Goal: Task Accomplishment & Management: Complete application form

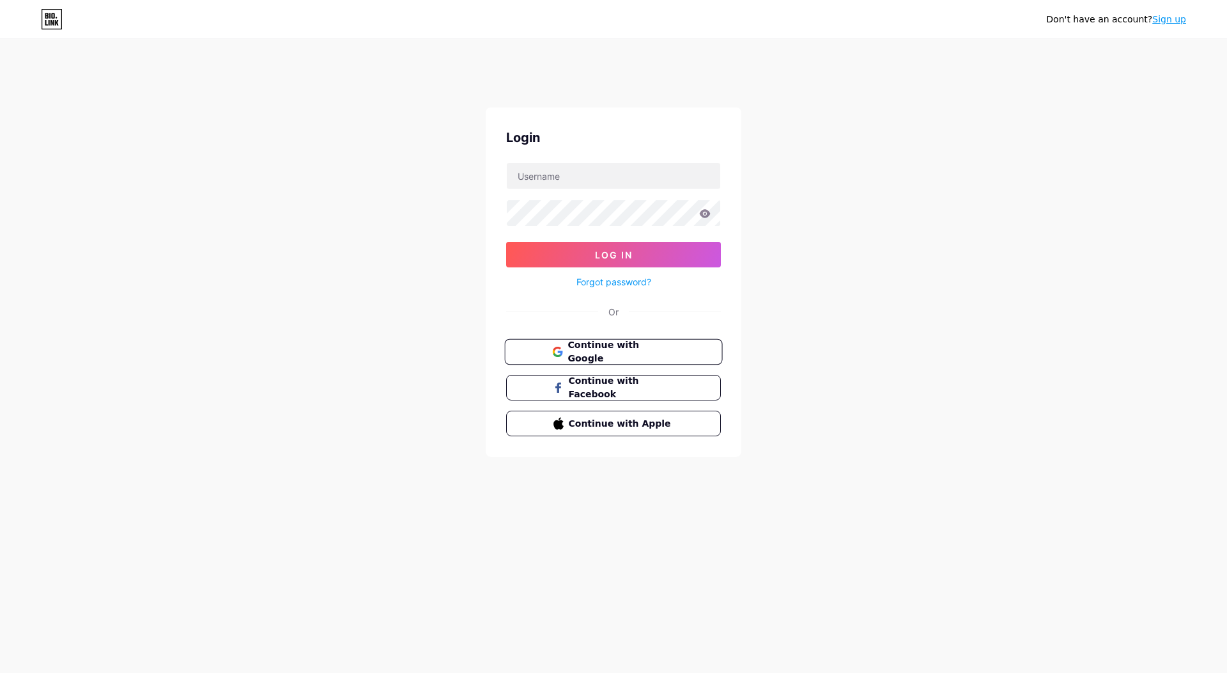
click at [634, 339] on button "Continue with Google" at bounding box center [613, 352] width 218 height 26
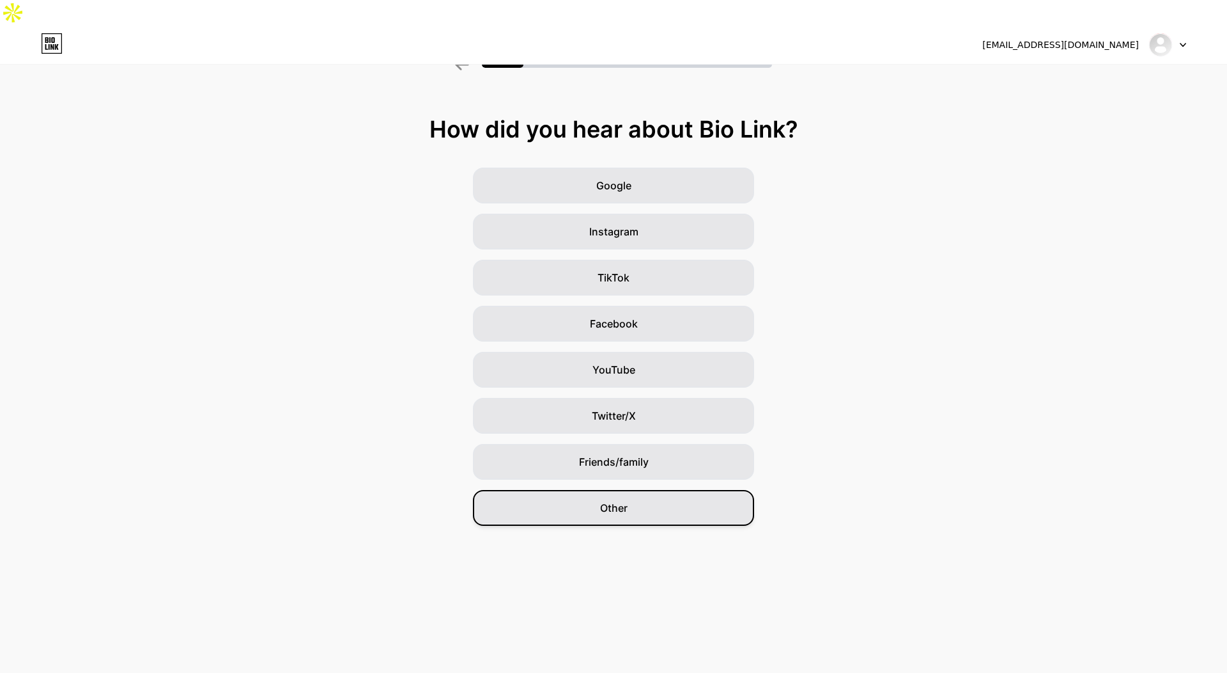
click at [713, 490] on div "Other" at bounding box center [613, 508] width 281 height 36
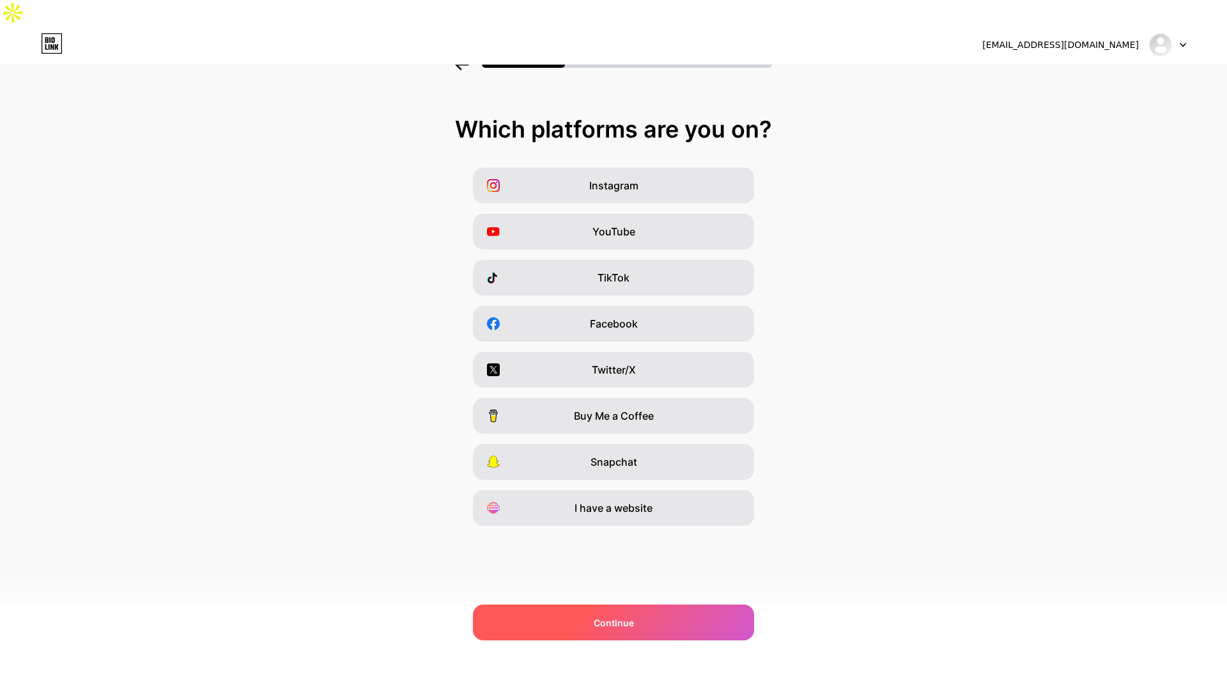
click at [669, 625] on div "Continue" at bounding box center [613, 622] width 281 height 36
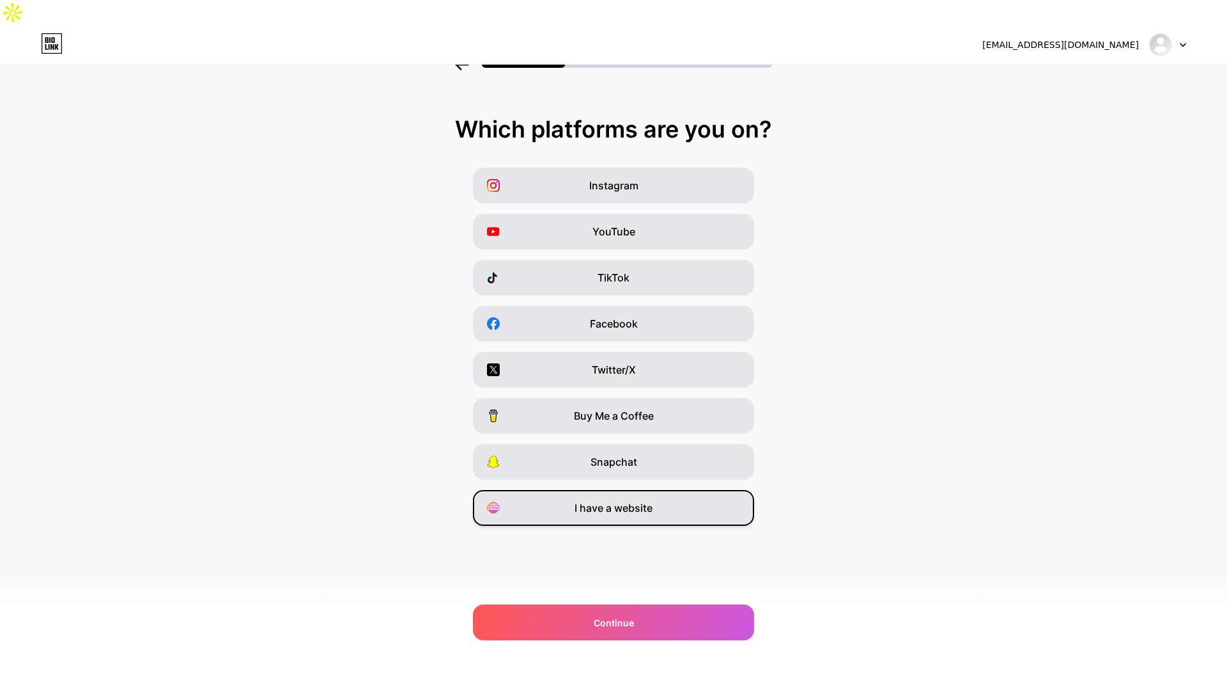
click at [667, 490] on div "I have a website" at bounding box center [613, 508] width 281 height 36
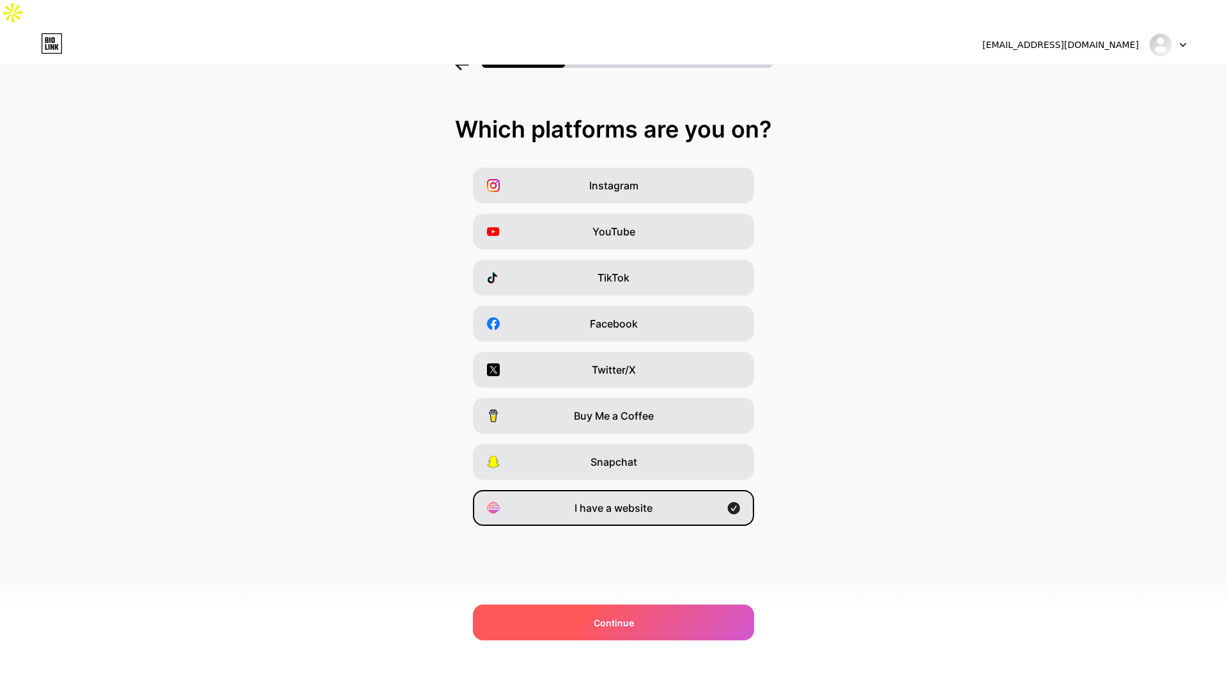
click at [660, 616] on div "Continue" at bounding box center [613, 622] width 281 height 36
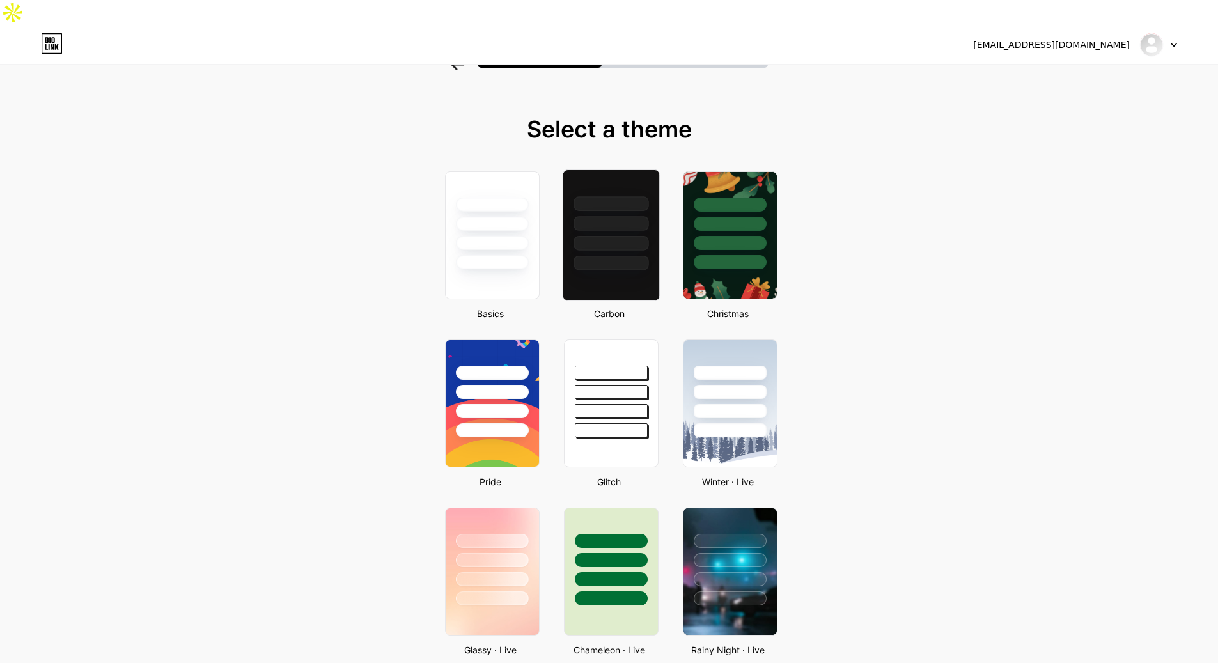
click at [613, 236] on div at bounding box center [610, 243] width 75 height 15
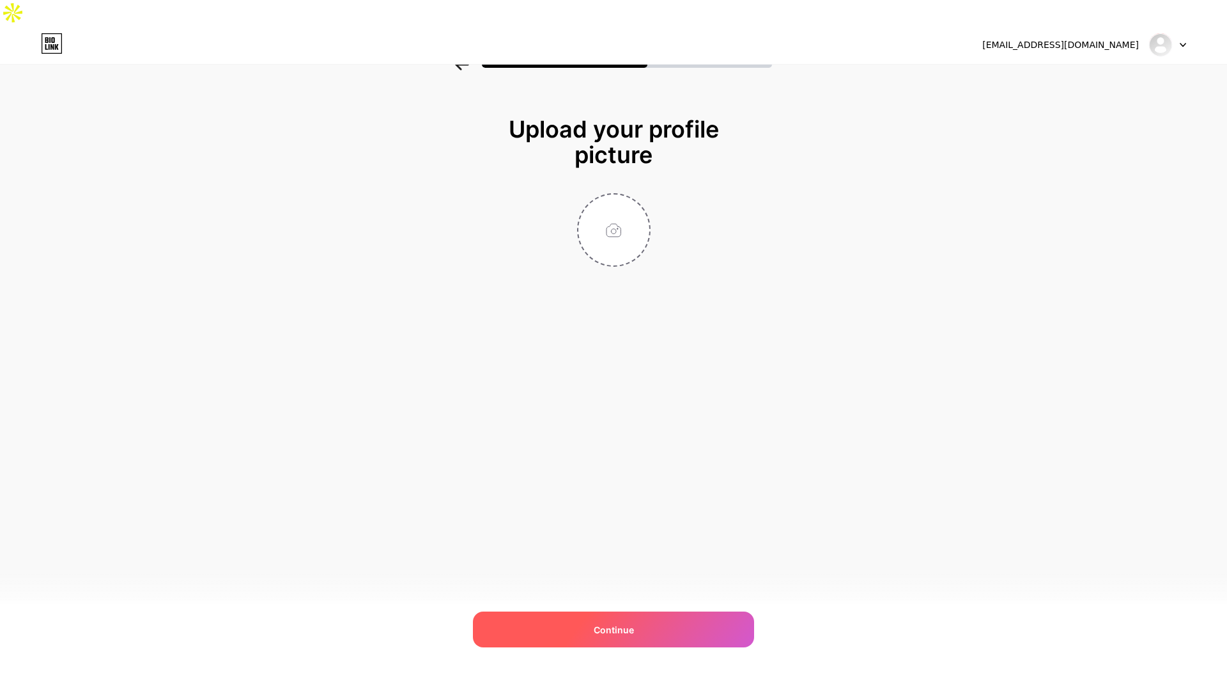
click at [632, 634] on span "Continue" at bounding box center [614, 629] width 40 height 13
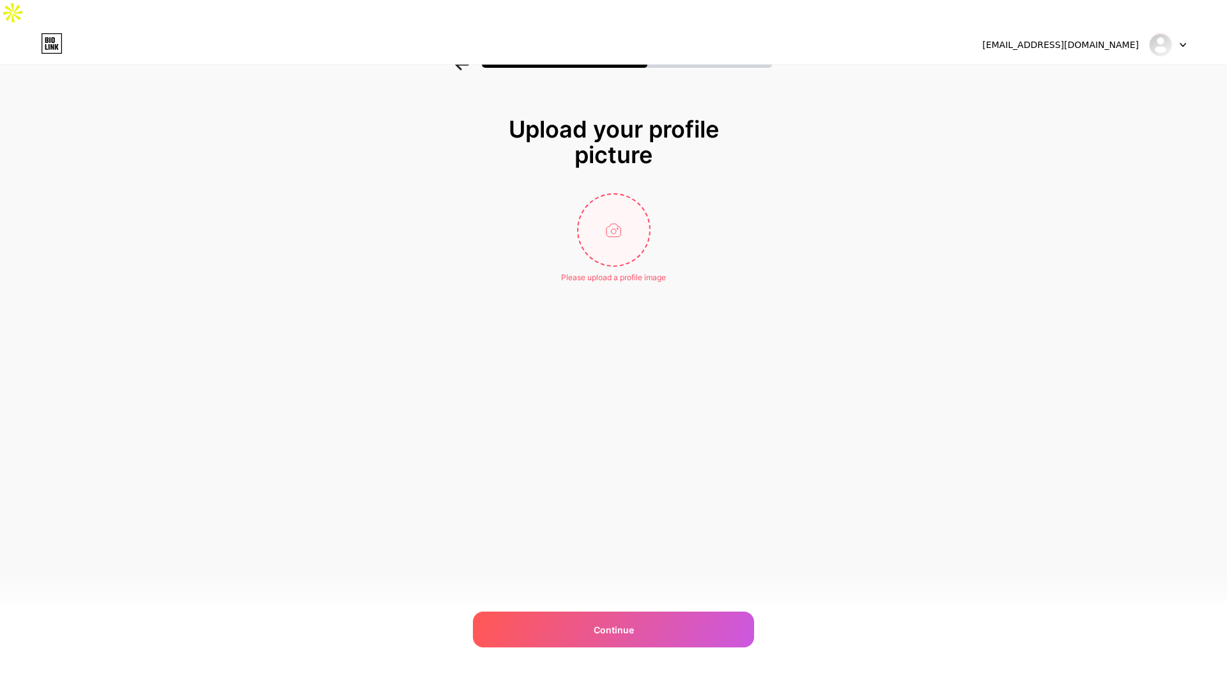
click at [609, 194] on input "file" at bounding box center [614, 229] width 71 height 71
click at [610, 200] on input "file" at bounding box center [614, 229] width 71 height 71
type input "C:\fakepath\447086457_797856475635829_1444218782888941373_n.jpg"
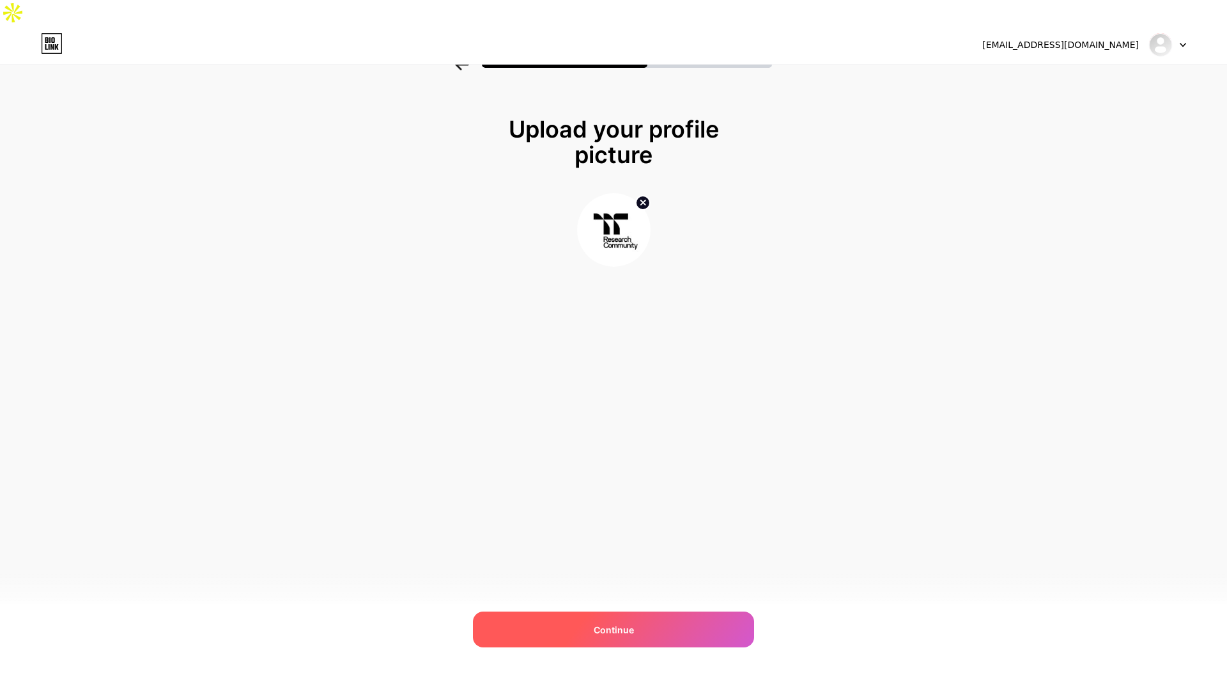
click at [582, 621] on div "Continue" at bounding box center [613, 629] width 281 height 36
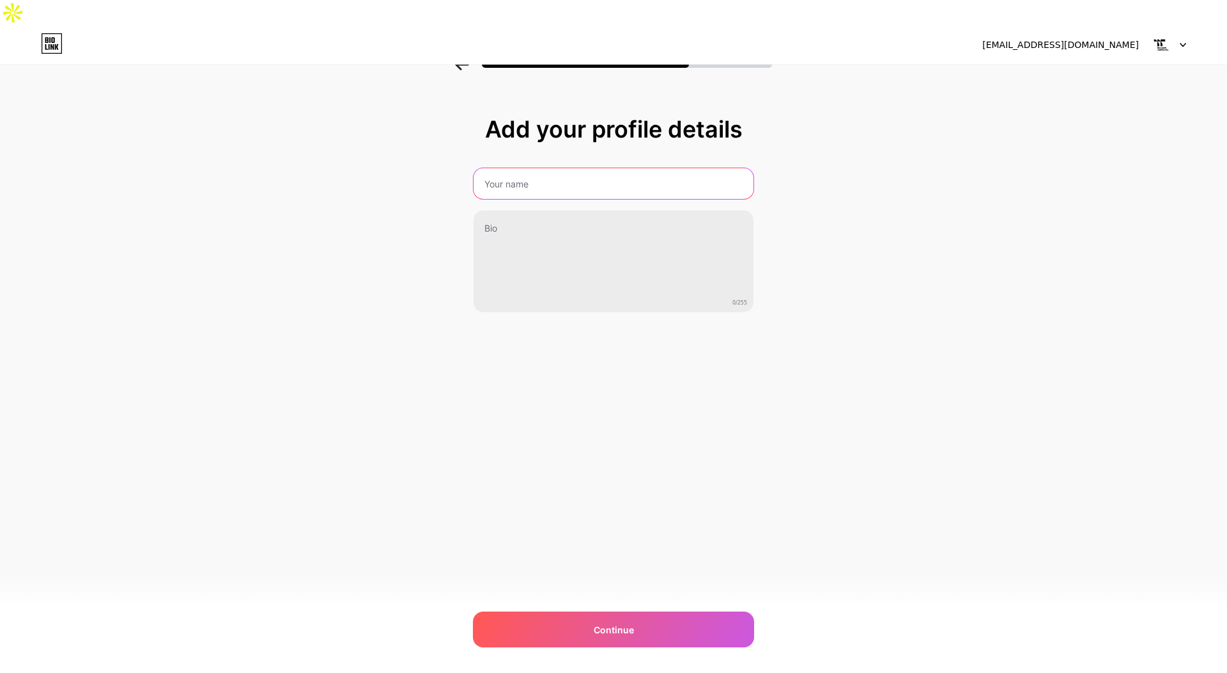
click at [651, 168] on input "text" at bounding box center [614, 183] width 280 height 31
type input "Research Community IITP"
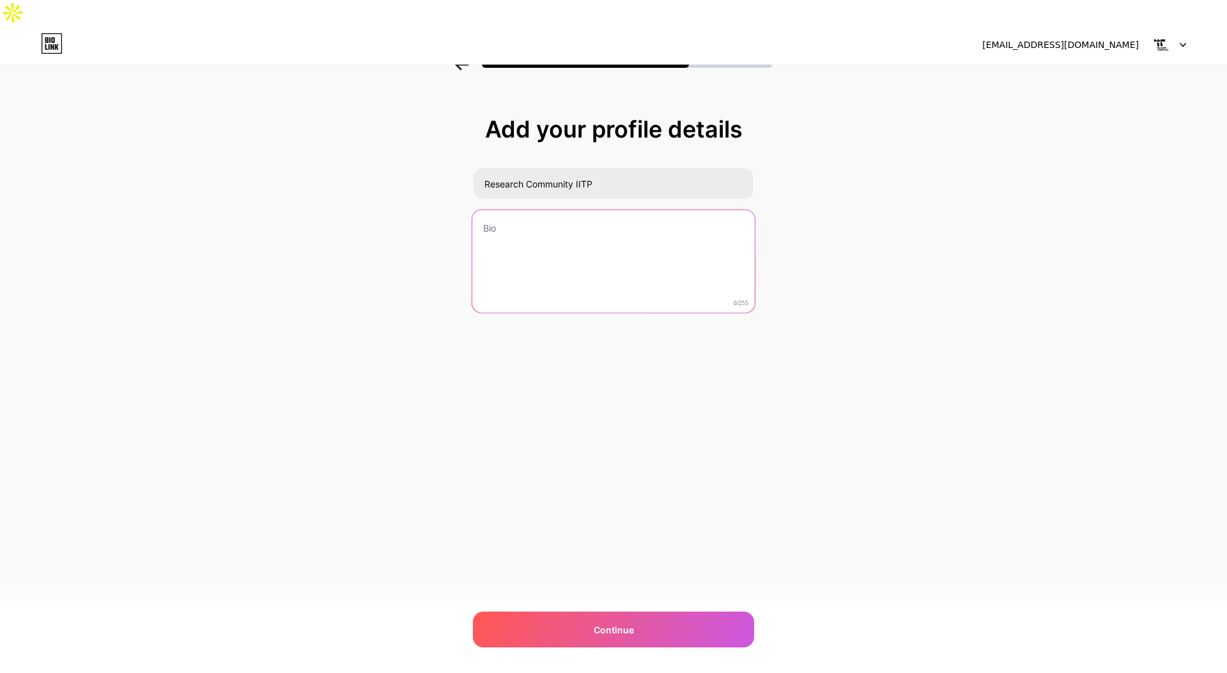
click at [621, 210] on textarea at bounding box center [613, 262] width 283 height 104
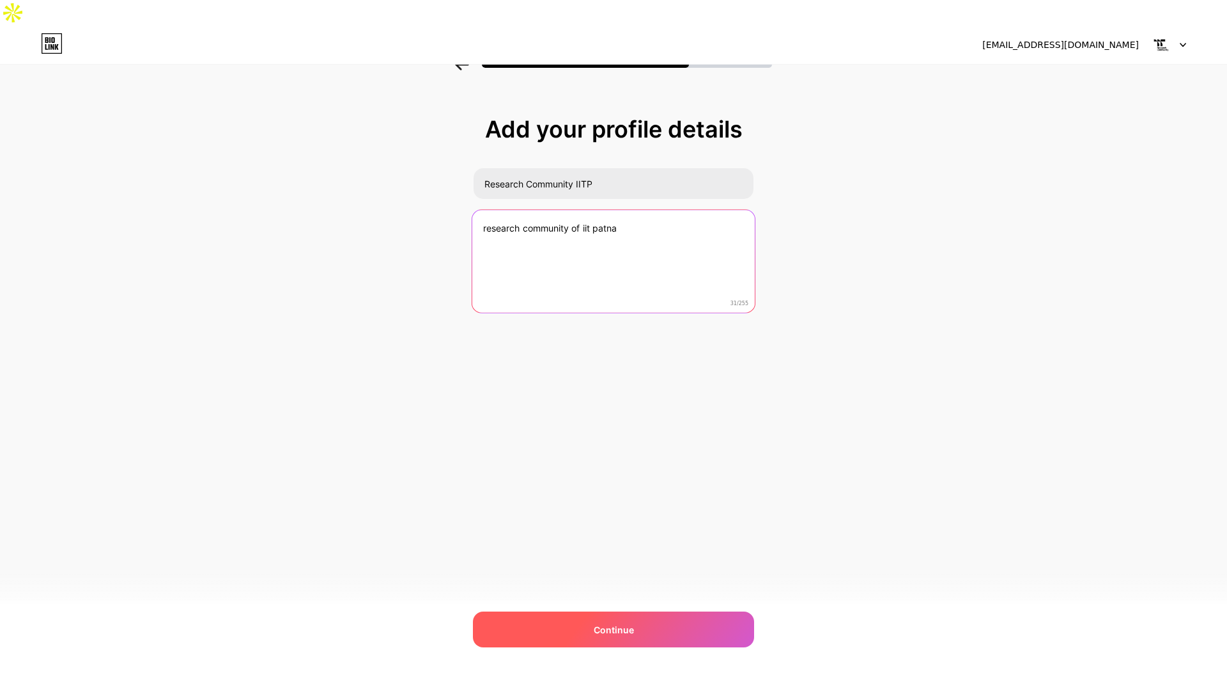
type textarea "research community of iit patna"
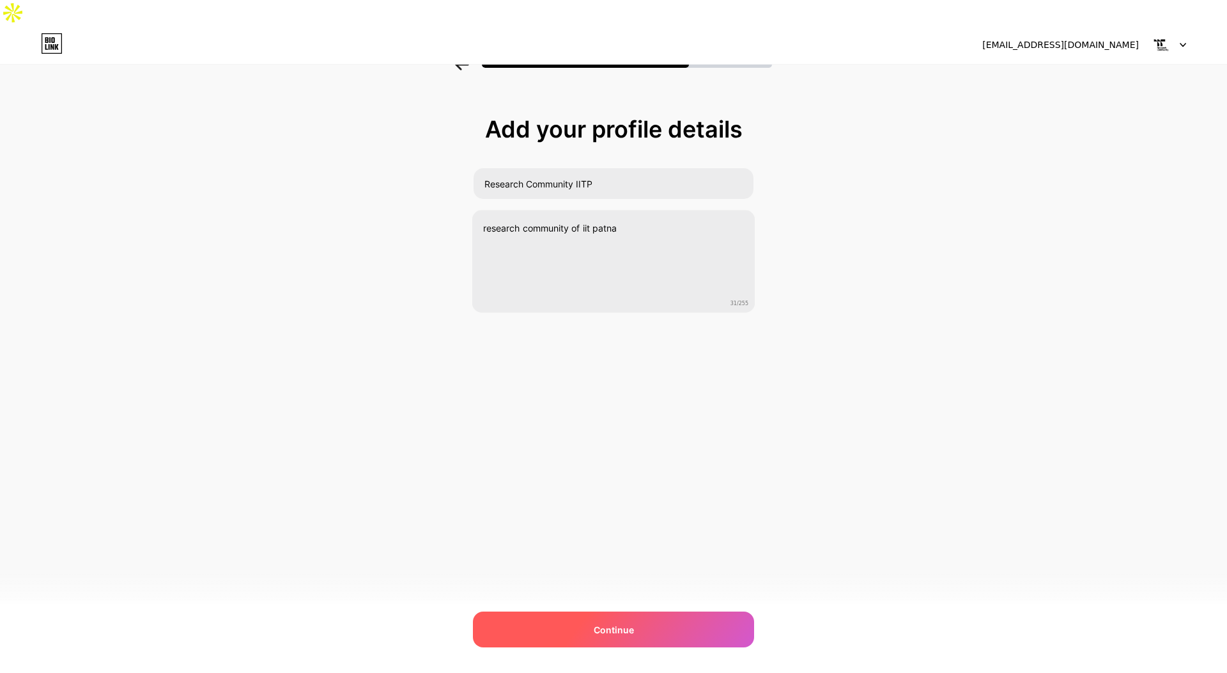
click at [606, 626] on span "Continue" at bounding box center [614, 629] width 40 height 13
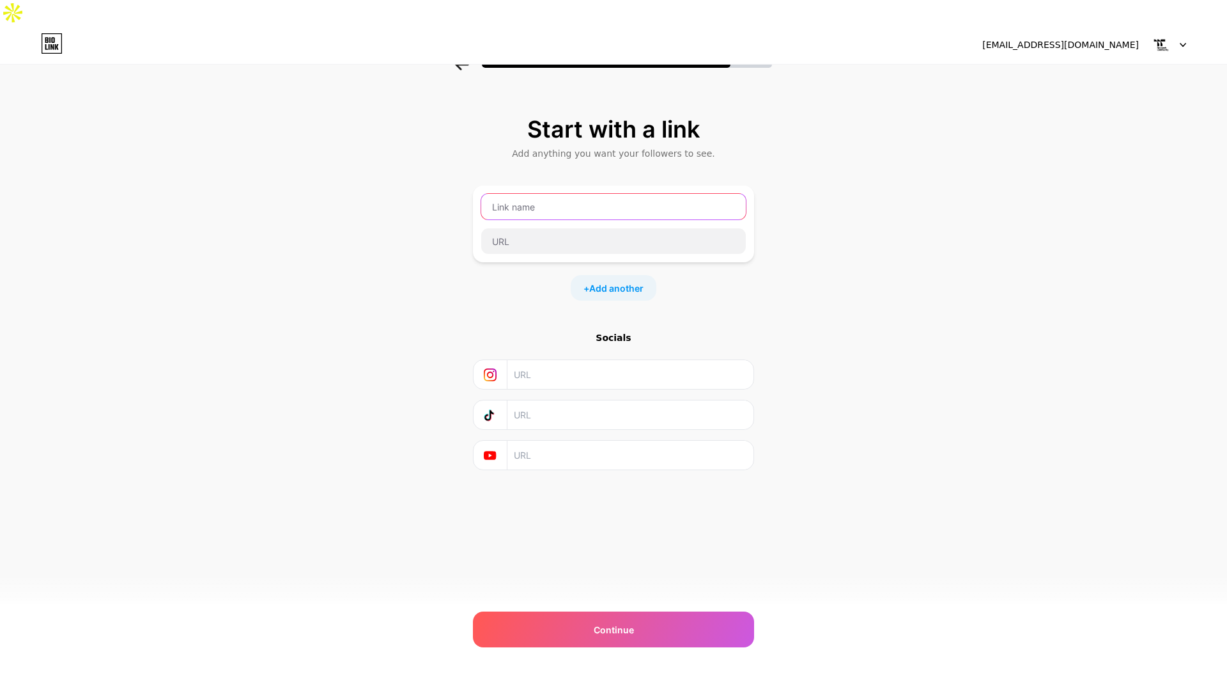
click at [662, 194] on input "text" at bounding box center [613, 207] width 265 height 26
click at [780, 313] on div "Start with a link Add anything you want your followers to see. + Add another So…" at bounding box center [613, 308] width 1227 height 449
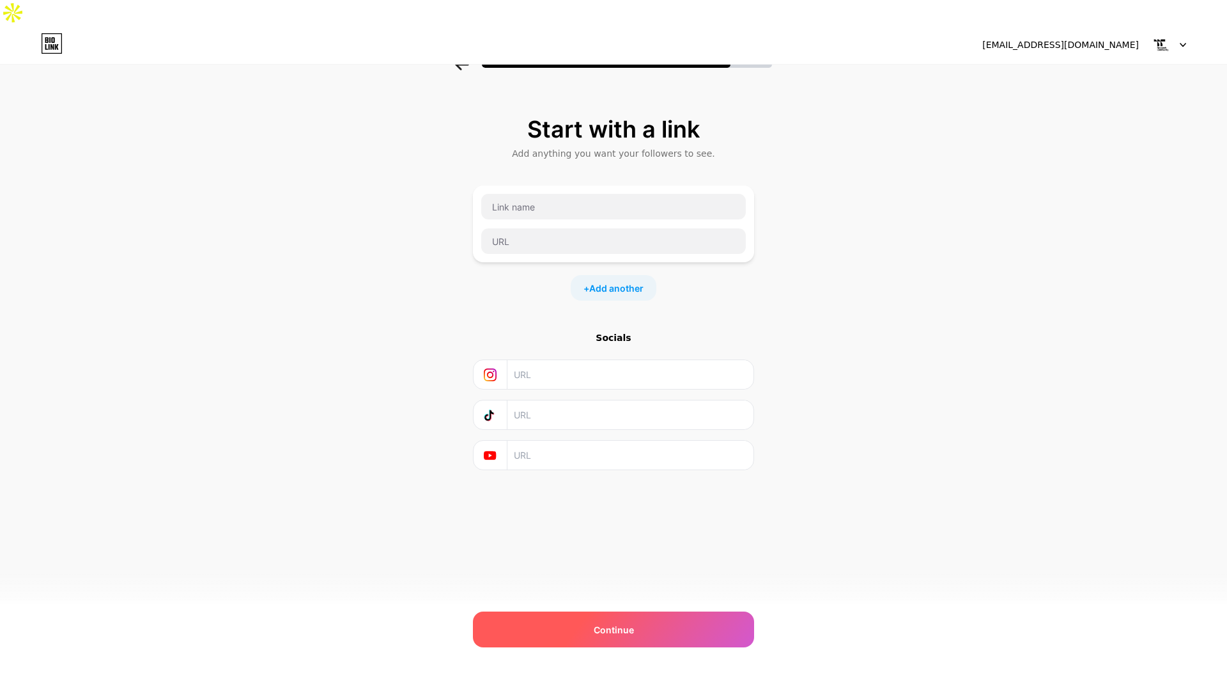
click at [675, 627] on div "Continue" at bounding box center [613, 629] width 281 height 36
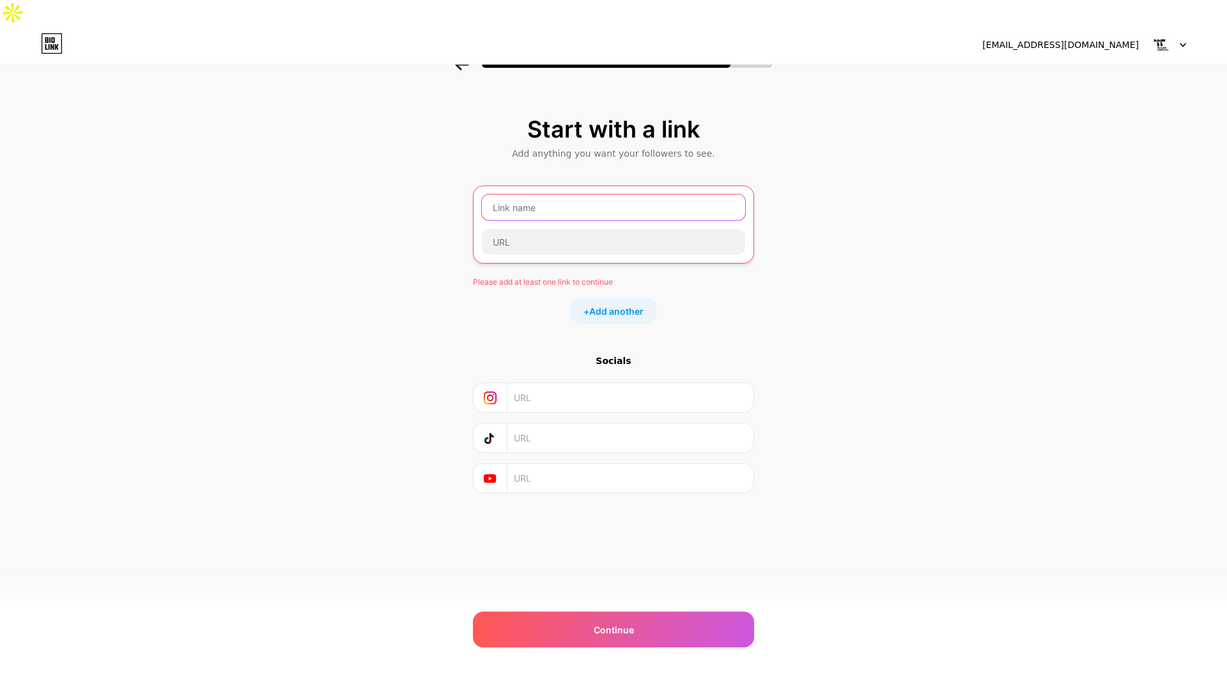
drag, startPoint x: 626, startPoint y: 194, endPoint x: 636, endPoint y: 185, distance: 13.6
click at [626, 194] on input "text" at bounding box center [613, 207] width 263 height 26
type input "Whatsapp"
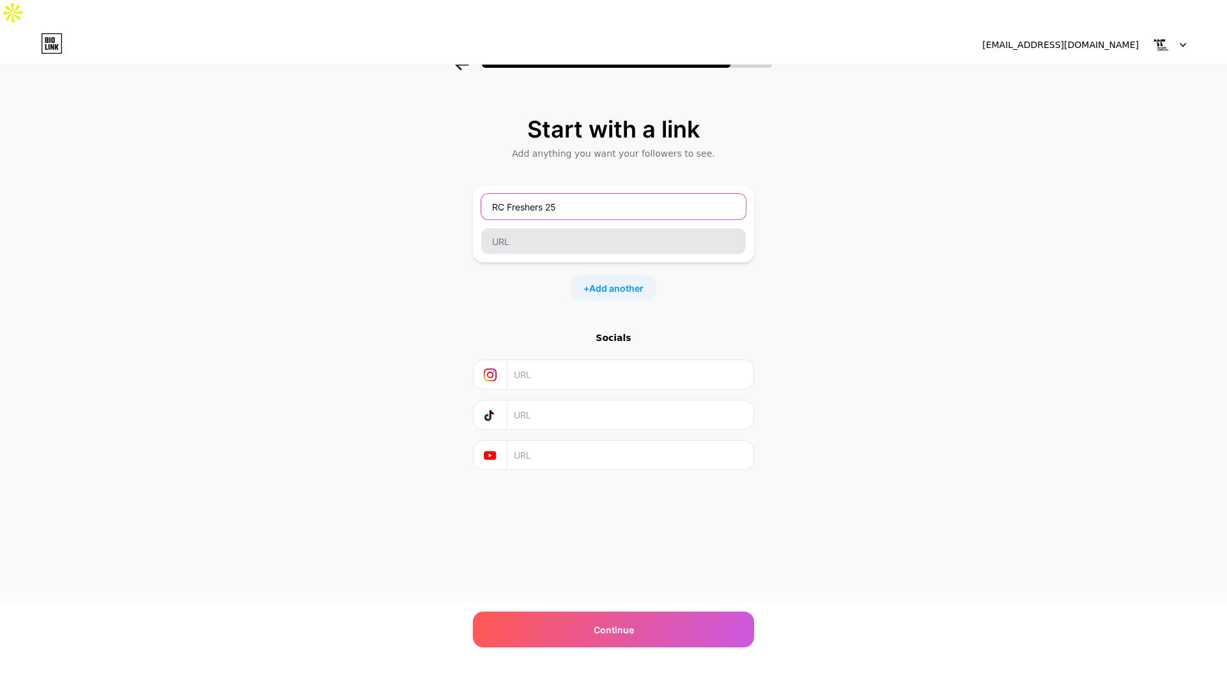
type input "RC Freshers 25"
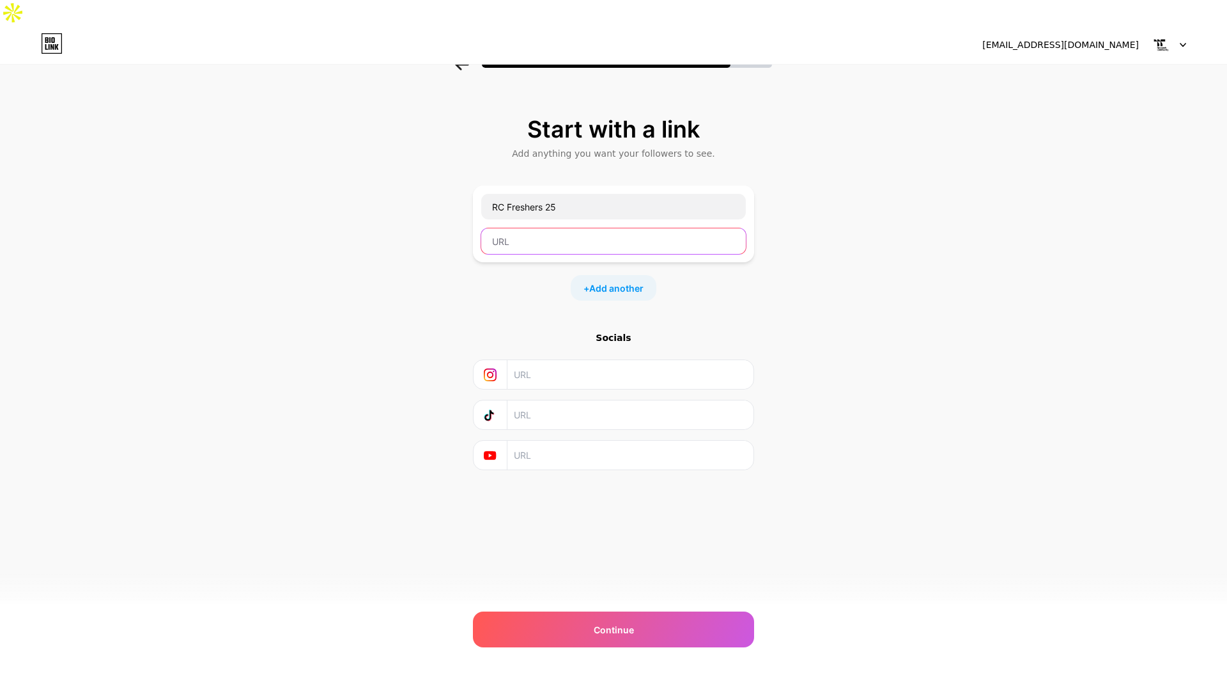
click at [726, 228] on input "text" at bounding box center [613, 241] width 265 height 26
paste input "[URL][DOMAIN_NAME]"
type input "[URL][DOMAIN_NAME]"
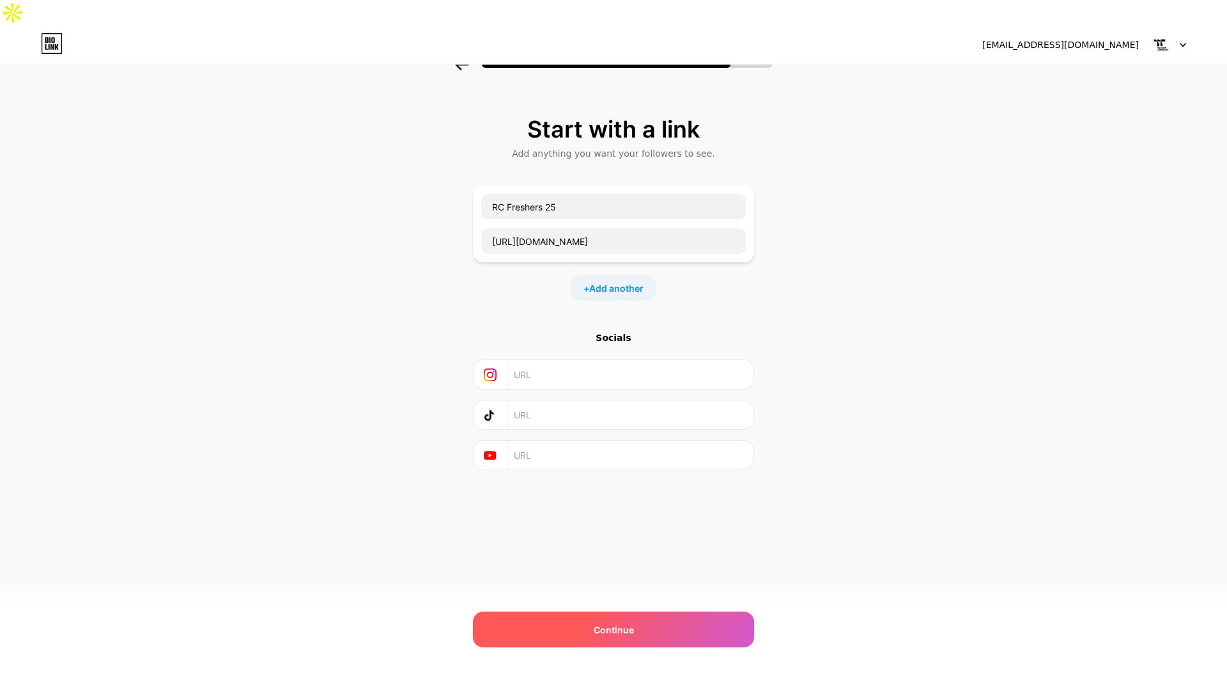
click at [621, 626] on span "Continue" at bounding box center [614, 629] width 40 height 13
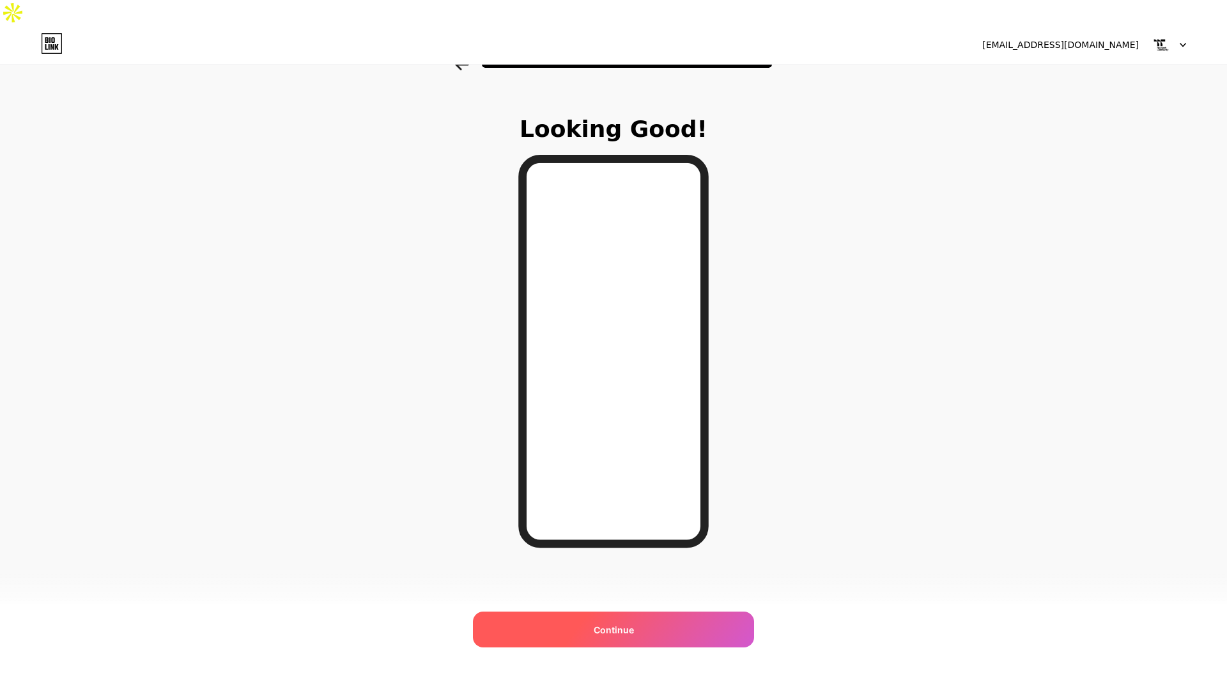
click at [638, 626] on div "Continue" at bounding box center [613, 629] width 281 height 36
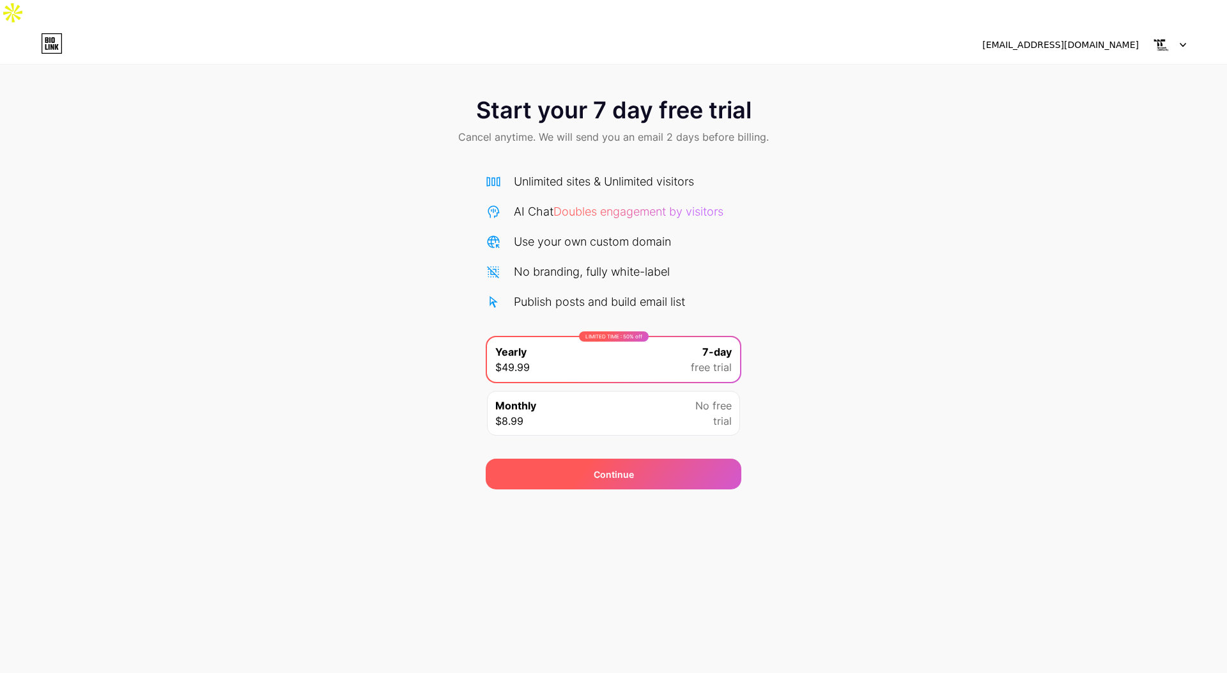
click at [619, 467] on div "Continue" at bounding box center [614, 473] width 40 height 13
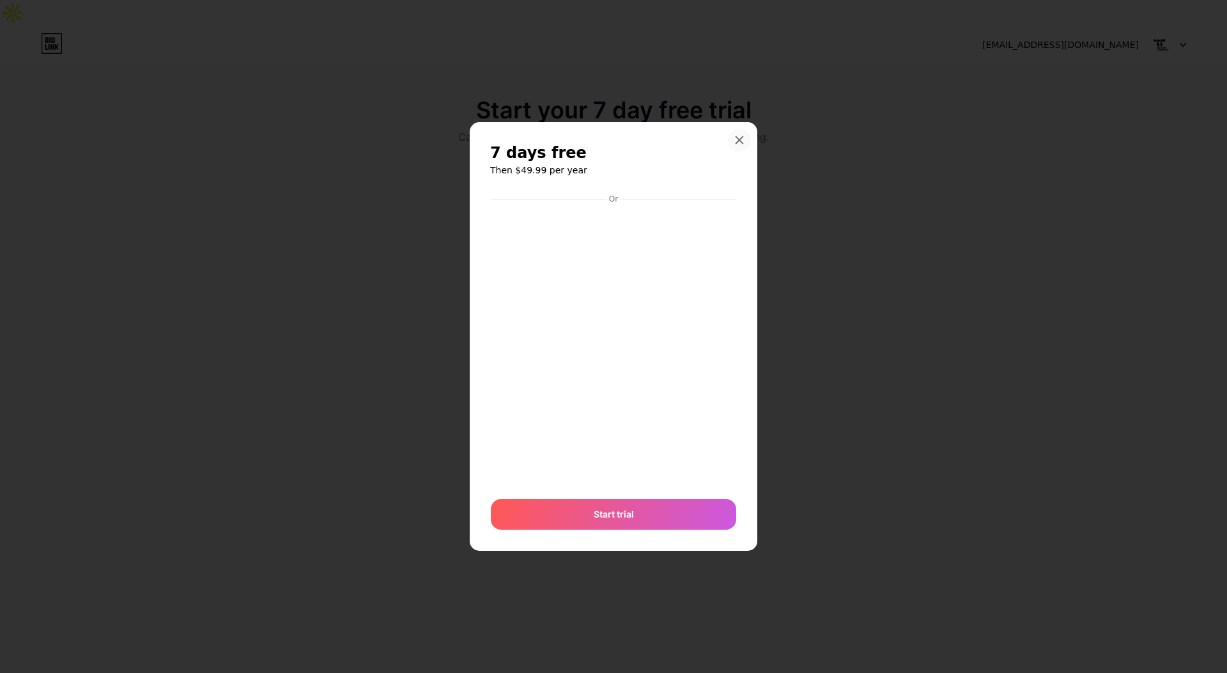
click at [735, 139] on icon at bounding box center [740, 140] width 10 height 10
